Goal: Book appointment/travel/reservation

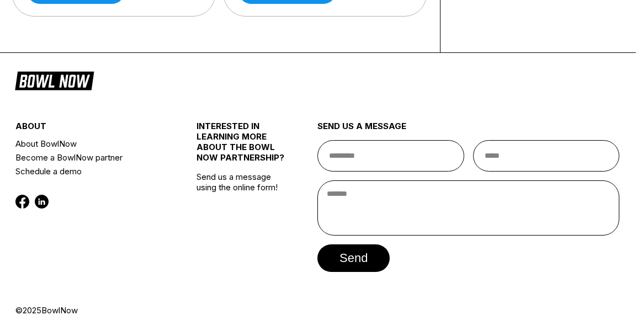
scroll to position [315, 1]
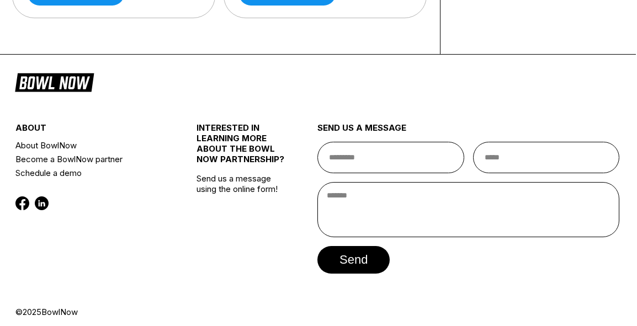
click at [51, 74] on icon at bounding box center [54, 81] width 79 height 21
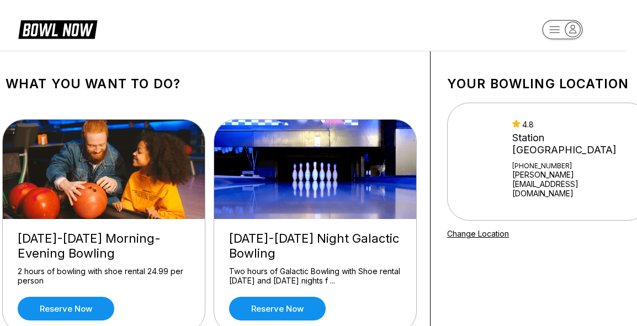
scroll to position [0, 0]
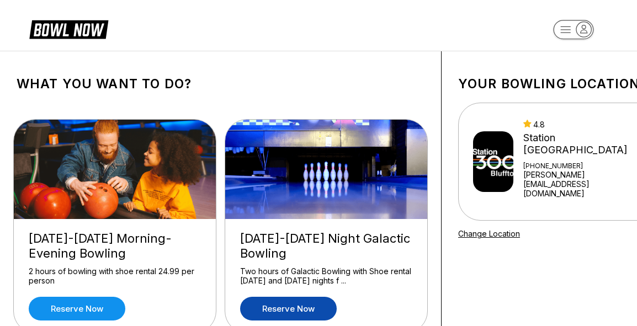
click at [299, 309] on link "Reserve now" at bounding box center [288, 309] width 97 height 24
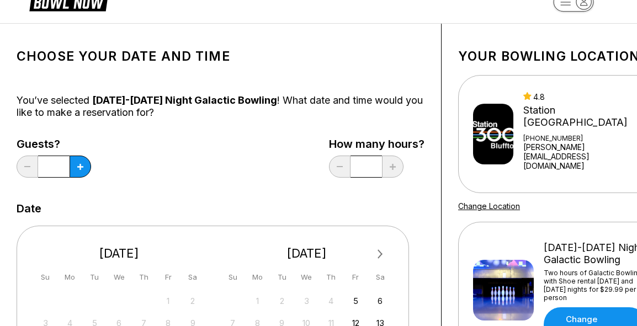
scroll to position [24, 0]
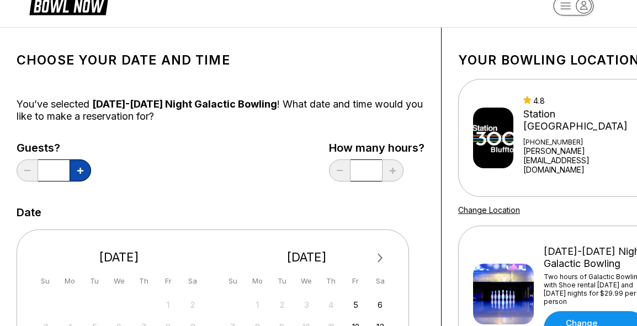
click at [81, 173] on icon at bounding box center [80, 171] width 6 height 6
click at [81, 174] on button at bounding box center [81, 170] width 22 height 22
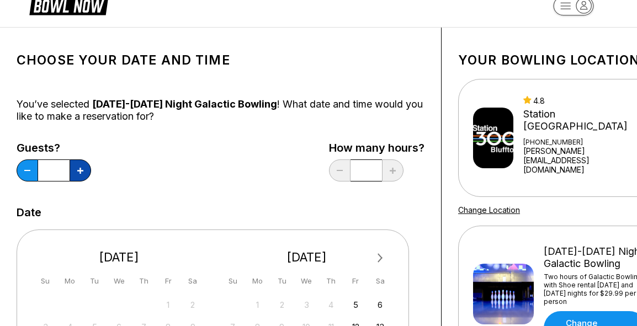
type input "*"
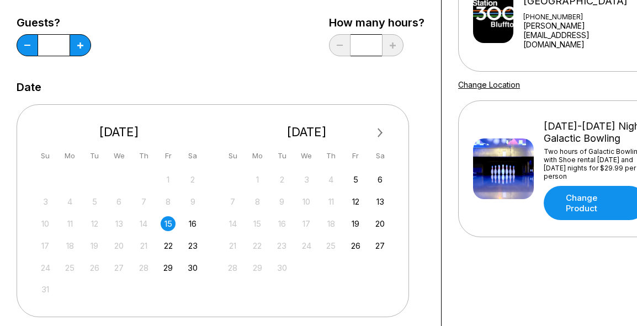
scroll to position [153, 0]
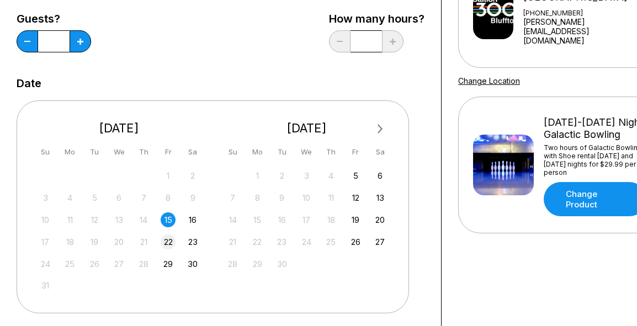
click at [170, 241] on div "22" at bounding box center [168, 241] width 15 height 15
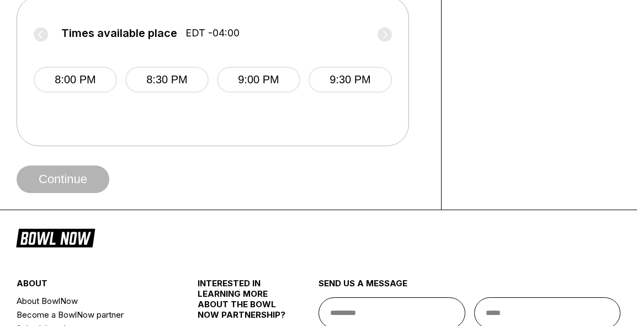
scroll to position [492, 1]
click at [40, 33] on label "Times available place EDT -04:00" at bounding box center [212, 36] width 358 height 18
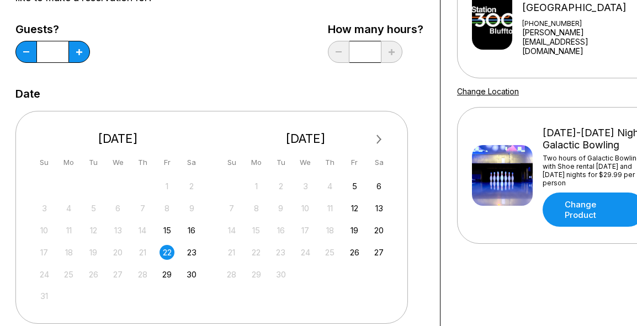
scroll to position [143, 1]
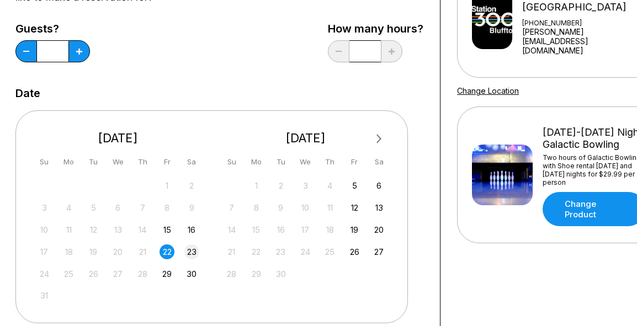
click at [195, 251] on div "23" at bounding box center [191, 251] width 15 height 15
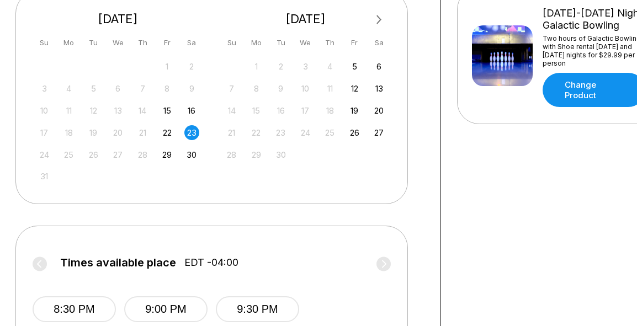
scroll to position [263, 1]
click at [193, 107] on div "16" at bounding box center [191, 110] width 15 height 15
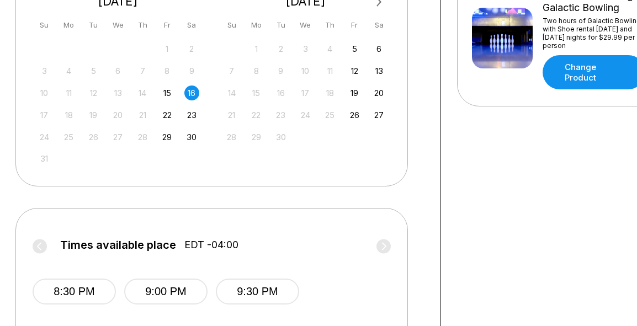
scroll to position [275, 1]
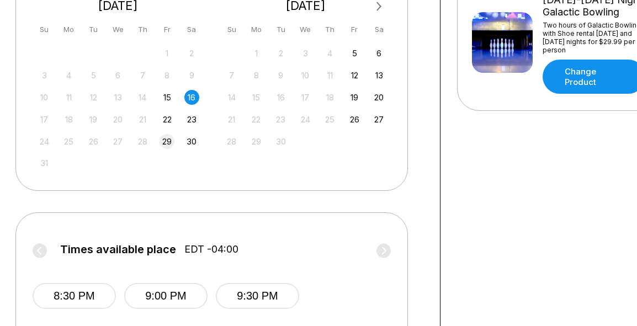
click at [172, 138] on div "29" at bounding box center [166, 141] width 15 height 15
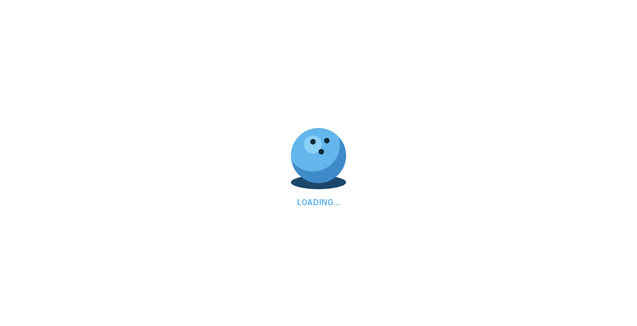
scroll to position [0, 0]
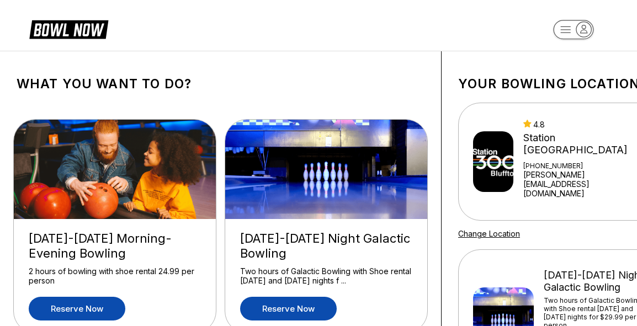
click at [97, 308] on link "Reserve now" at bounding box center [77, 309] width 97 height 24
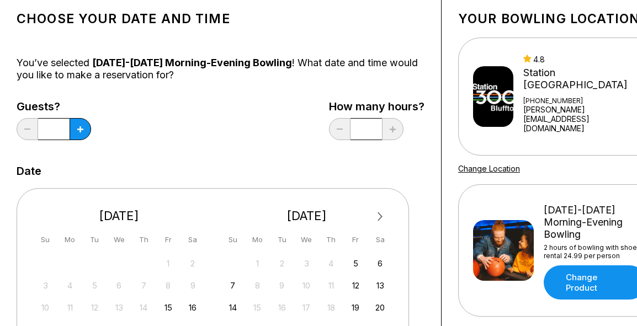
scroll to position [67, 0]
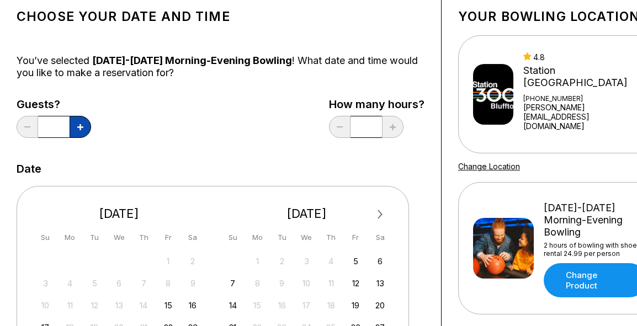
click at [80, 126] on icon at bounding box center [80, 127] width 6 height 6
click at [79, 129] on icon at bounding box center [80, 127] width 6 height 6
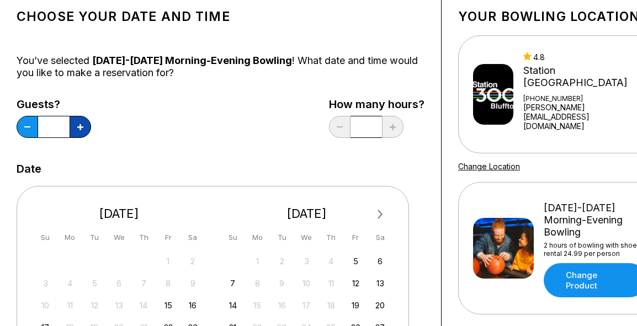
type input "*"
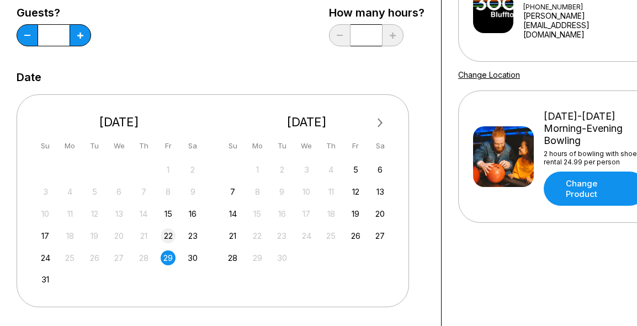
click at [172, 234] on div "22" at bounding box center [168, 235] width 15 height 15
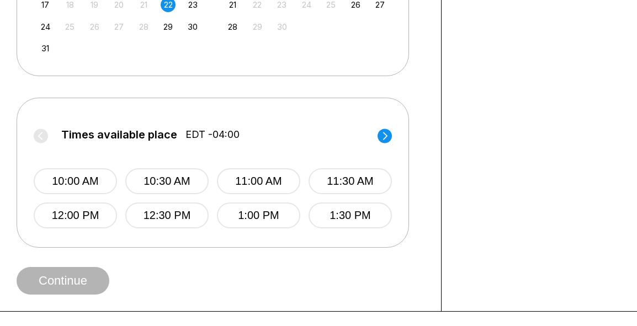
scroll to position [391, 0]
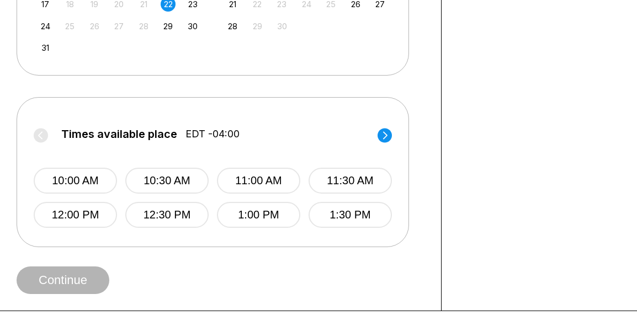
click at [386, 134] on icon at bounding box center [385, 135] width 4 height 8
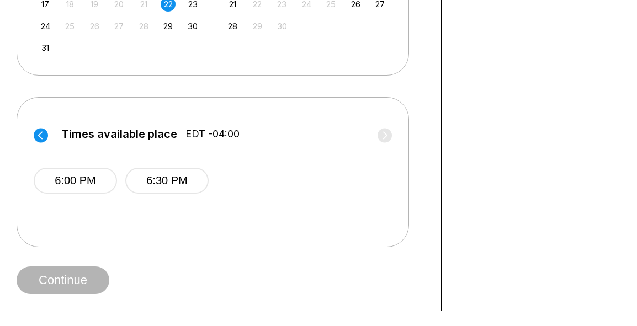
click at [40, 136] on icon at bounding box center [40, 135] width 4 height 8
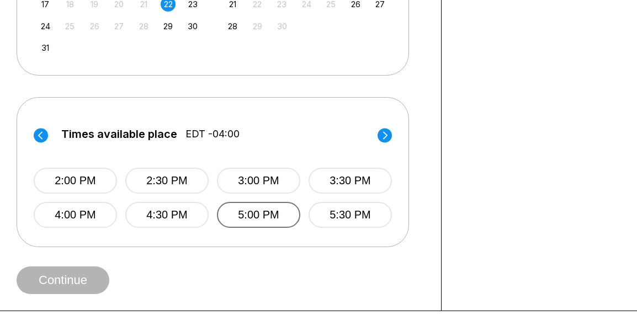
click at [279, 211] on button "5:00 PM" at bounding box center [258, 215] width 83 height 26
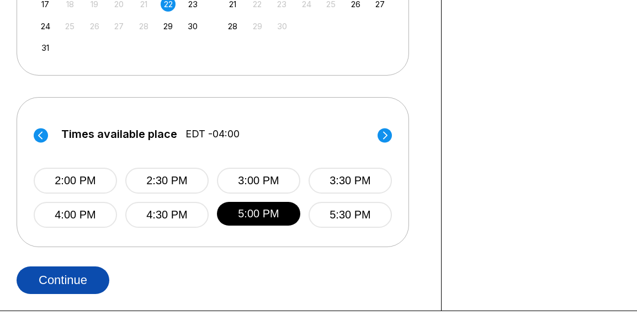
click at [86, 279] on button "Continue" at bounding box center [63, 280] width 93 height 28
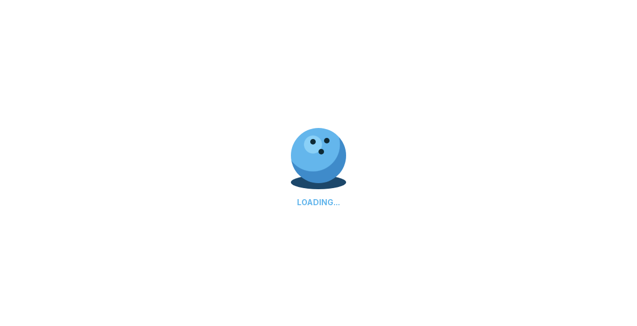
select select "**"
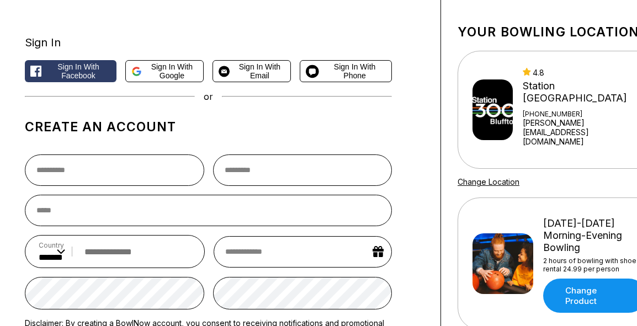
scroll to position [51, 1]
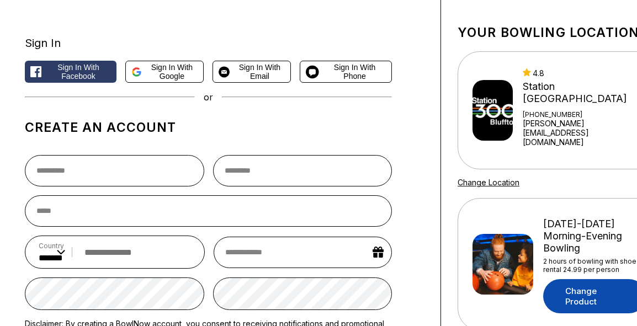
click at [570, 279] on link "Change Product" at bounding box center [594, 296] width 103 height 34
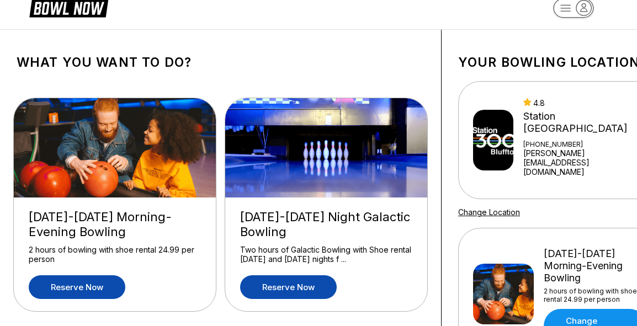
scroll to position [0, 0]
